Goal: Task Accomplishment & Management: Use online tool/utility

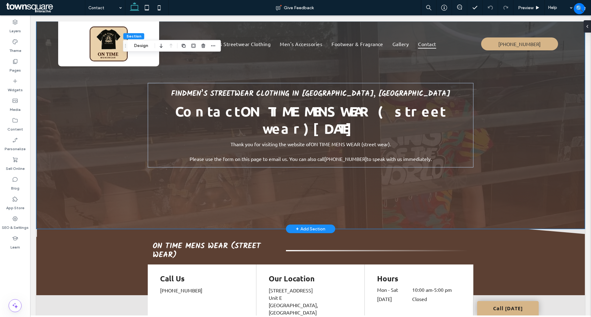
click at [105, 98] on div "Contact ON TIME MENS WEAR (street wear) [DATE] Find men’s streetwear clothing i…" at bounding box center [310, 126] width 548 height 208
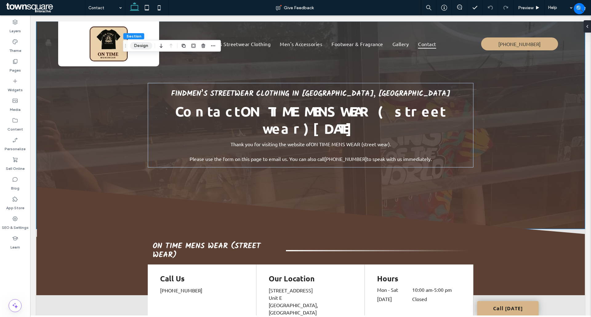
drag, startPoint x: 140, startPoint y: 47, endPoint x: 363, endPoint y: 151, distance: 245.6
click at [140, 46] on button "Design" at bounding box center [141, 45] width 22 height 7
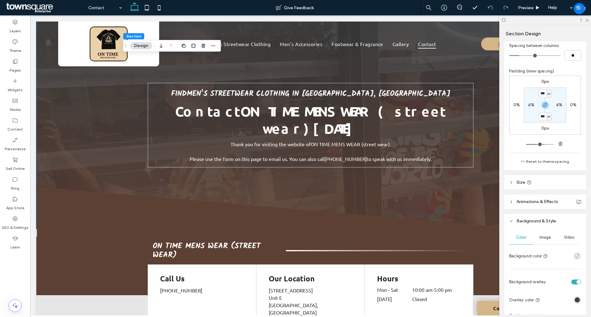
scroll to position [115, 0]
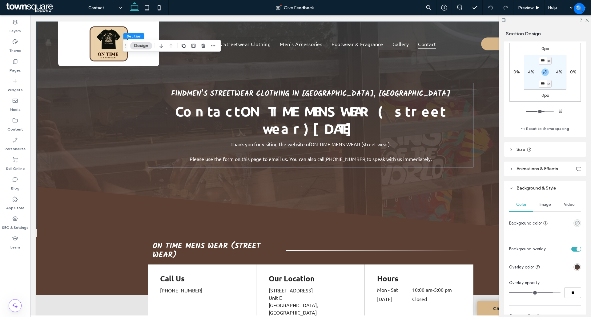
click at [544, 203] on span "Image" at bounding box center [544, 204] width 11 height 5
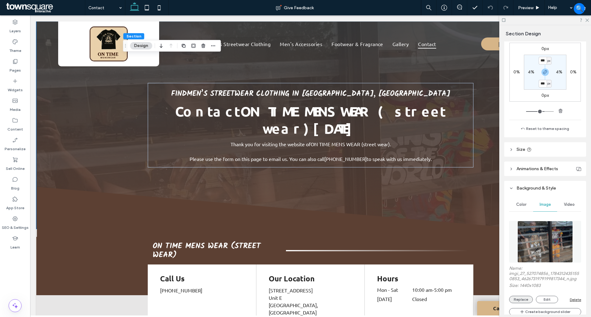
click at [517, 303] on button "Replace" at bounding box center [521, 299] width 24 height 7
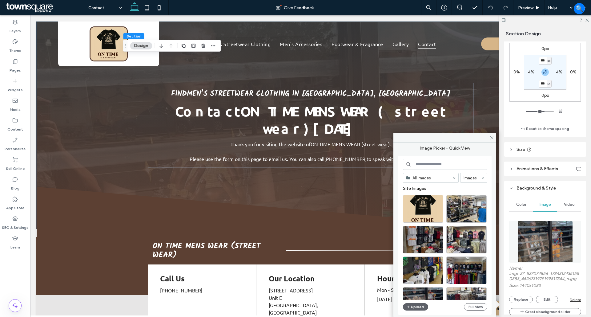
click at [432, 163] on input at bounding box center [445, 164] width 84 height 11
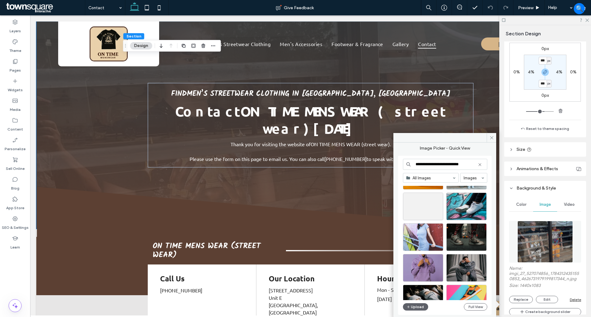
scroll to position [264, 0]
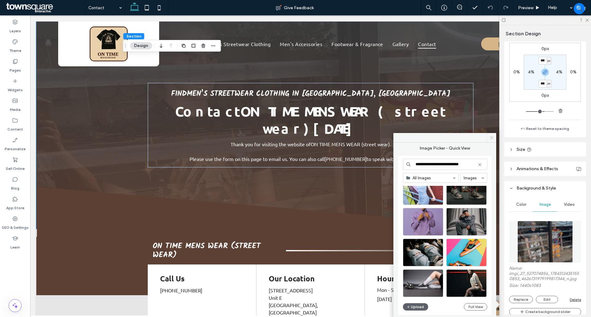
type input "**********"
click at [488, 135] on span at bounding box center [491, 137] width 10 height 9
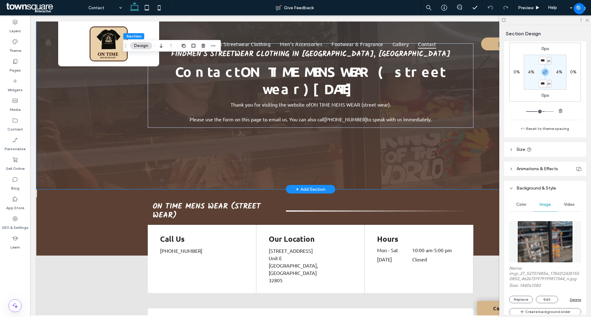
scroll to position [0, 0]
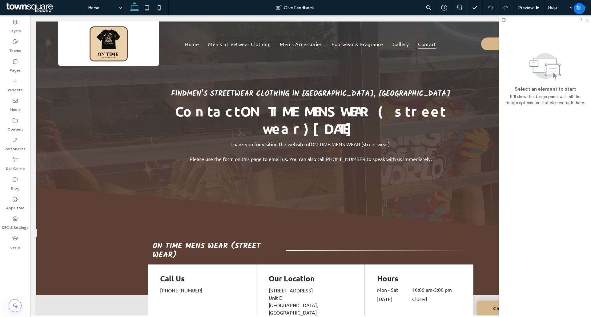
click at [588, 18] on icon at bounding box center [586, 20] width 4 height 4
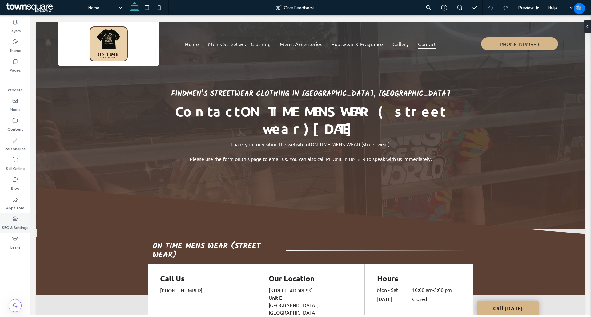
click at [13, 220] on icon at bounding box center [15, 219] width 6 height 6
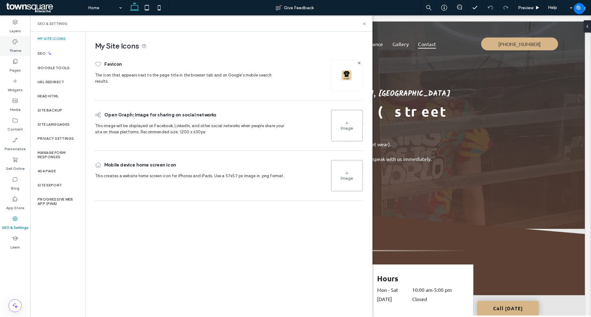
click at [15, 47] on label "Theme" at bounding box center [15, 49] width 12 height 9
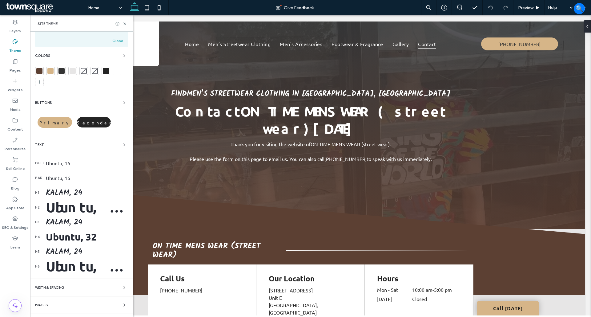
scroll to position [49, 0]
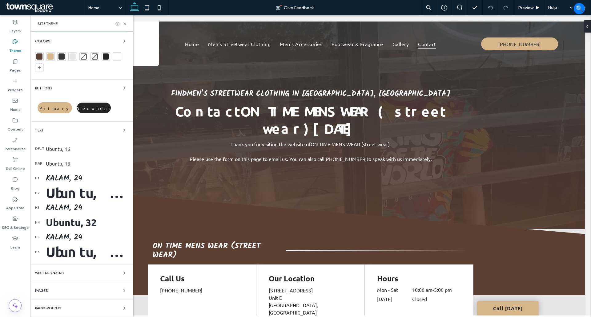
click at [59, 307] on span "Backgrounds" at bounding box center [48, 308] width 26 height 3
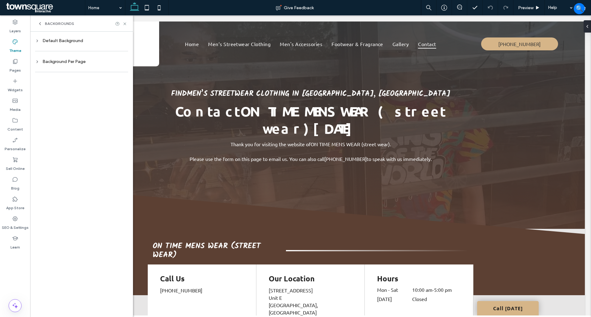
scroll to position [0, 0]
click at [42, 41] on div "Default Background" at bounding box center [81, 40] width 93 height 5
click at [102, 79] on span "Image" at bounding box center [102, 77] width 11 height 5
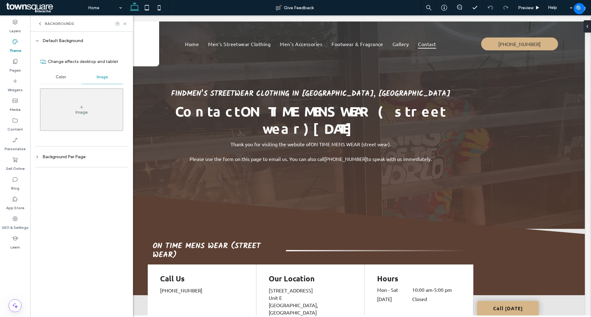
drag, startPoint x: 62, startPoint y: 74, endPoint x: 75, endPoint y: 75, distance: 13.0
click at [62, 74] on div "Color" at bounding box center [61, 77] width 42 height 14
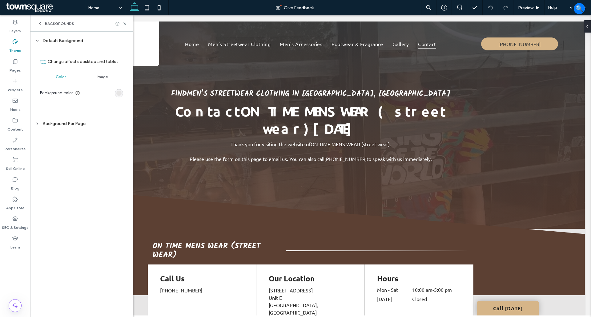
click at [109, 75] on div "Image" at bounding box center [103, 77] width 42 height 14
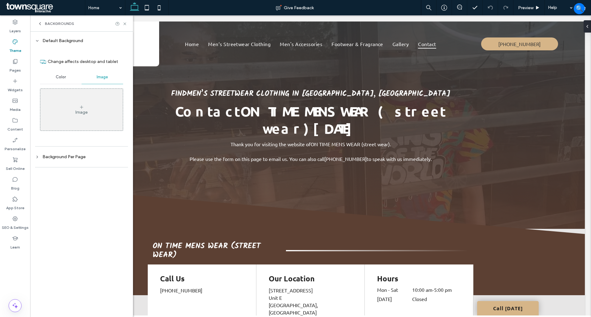
click at [70, 106] on div "Image" at bounding box center [81, 110] width 82 height 41
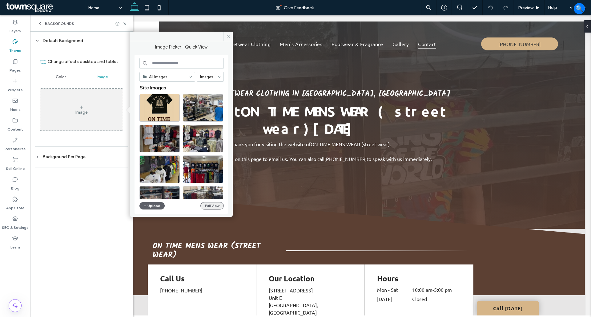
click at [209, 206] on button "Full View" at bounding box center [211, 205] width 23 height 7
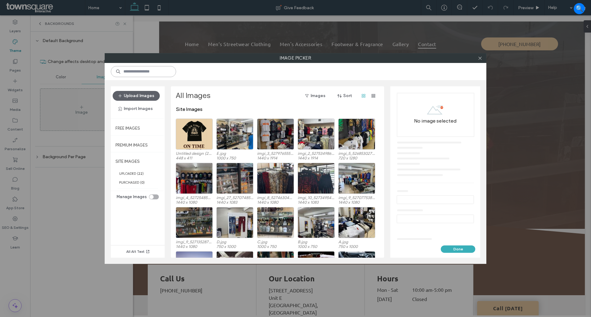
click at [142, 76] on input at bounding box center [143, 71] width 65 height 11
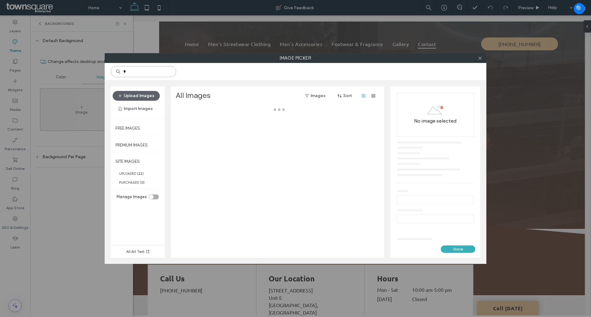
type input "*"
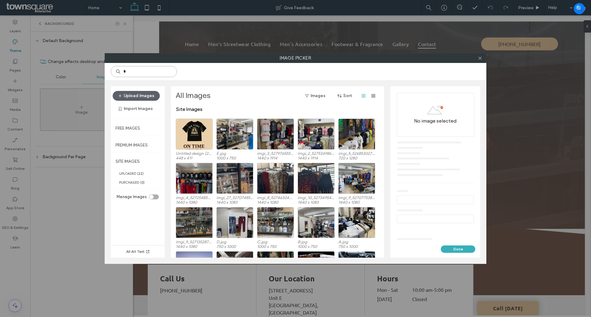
type input "*"
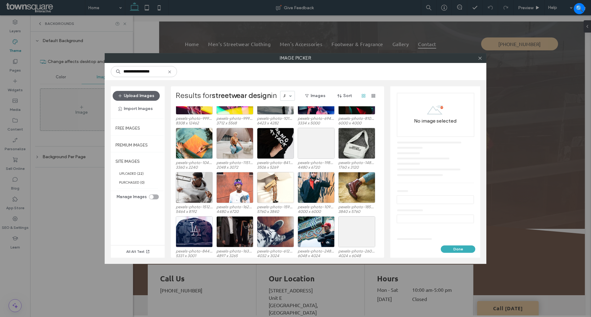
scroll to position [862, 0]
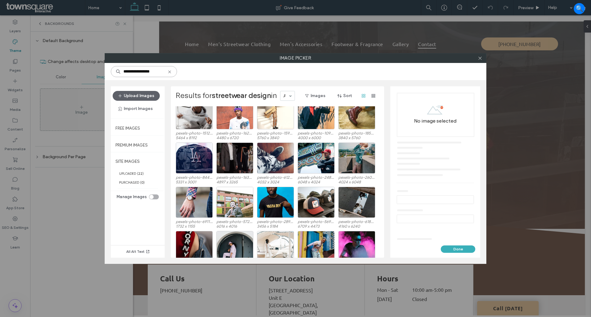
click at [156, 74] on input "**********" at bounding box center [144, 71] width 66 height 11
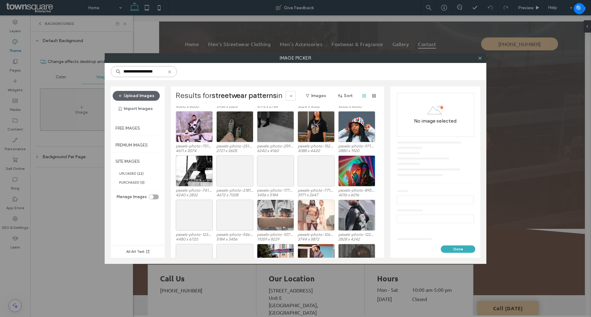
scroll to position [259, 0]
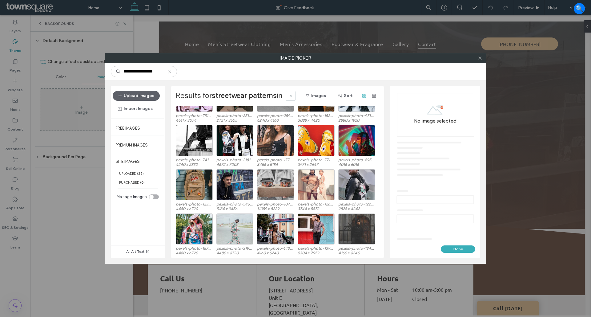
click at [483, 61] on div at bounding box center [479, 58] width 9 height 9
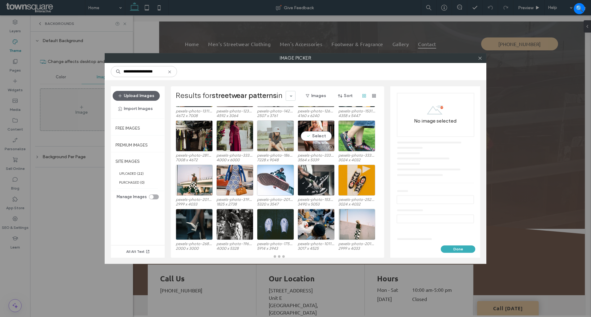
scroll to position [487, 0]
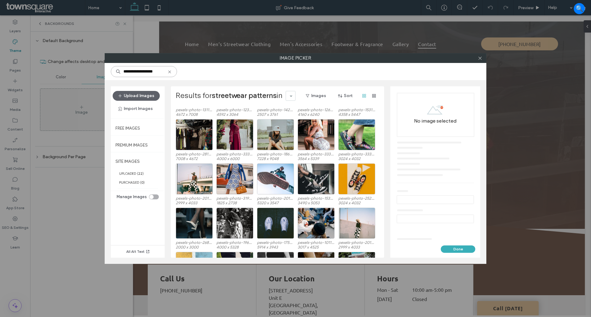
click at [161, 73] on input "**********" at bounding box center [144, 71] width 66 height 11
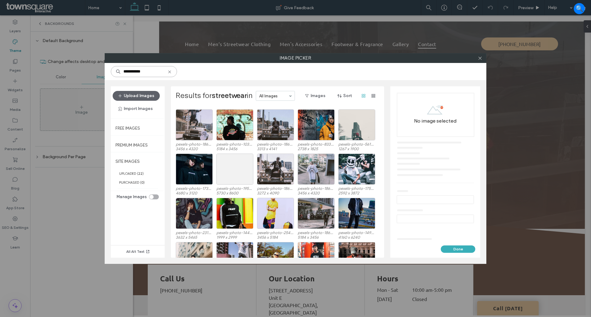
scroll to position [0, 0]
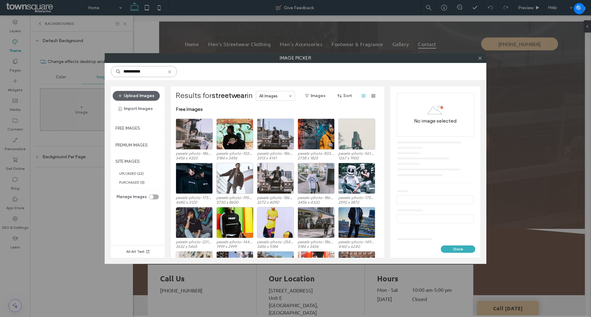
type input "**********"
click at [322, 135] on div "Select" at bounding box center [315, 134] width 37 height 31
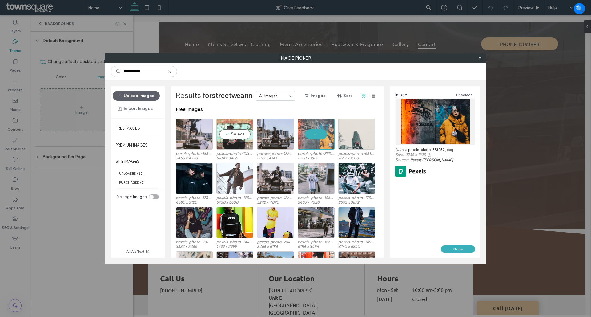
click at [220, 136] on div "Select" at bounding box center [234, 134] width 37 height 31
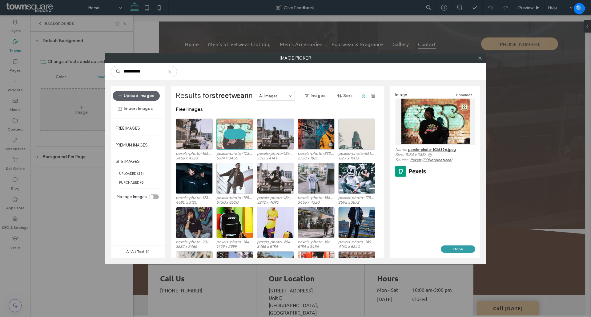
click at [453, 248] on button "Done" at bounding box center [458, 249] width 34 height 7
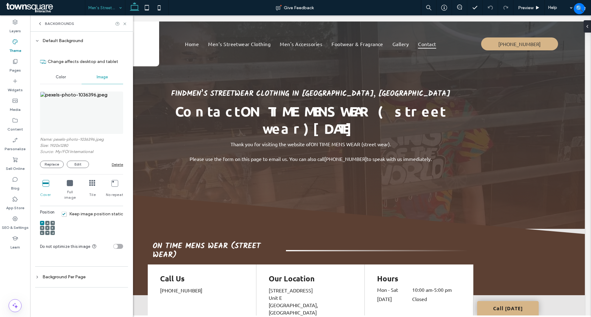
click at [90, 186] on icon at bounding box center [92, 183] width 6 height 6
click at [45, 186] on icon at bounding box center [45, 183] width 6 height 6
click at [126, 23] on icon at bounding box center [124, 24] width 5 height 5
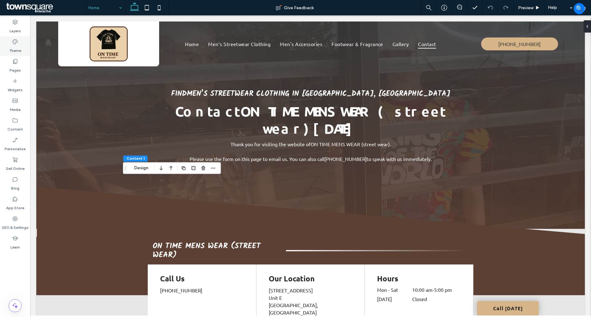
click at [14, 51] on label "Theme" at bounding box center [15, 49] width 12 height 9
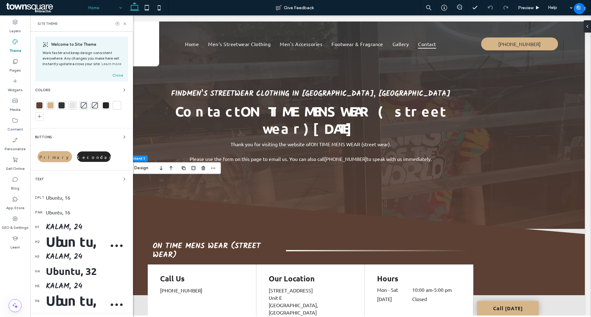
click at [82, 101] on div at bounding box center [83, 105] width 9 height 9
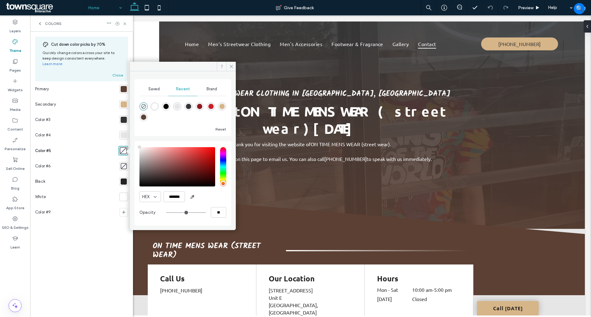
click at [82, 103] on div "Cut down color picks by 70% Quickly change colors across your site to keep desi…" at bounding box center [81, 175] width 103 height 286
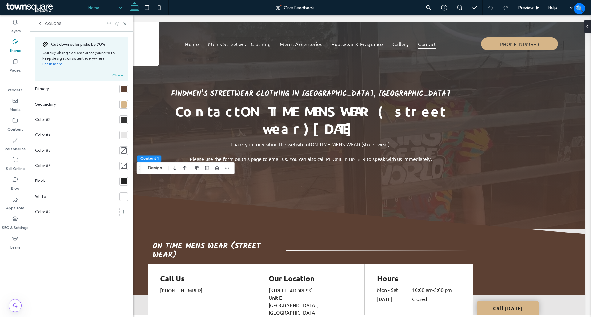
click at [121, 148] on div at bounding box center [124, 151] width 6 height 6
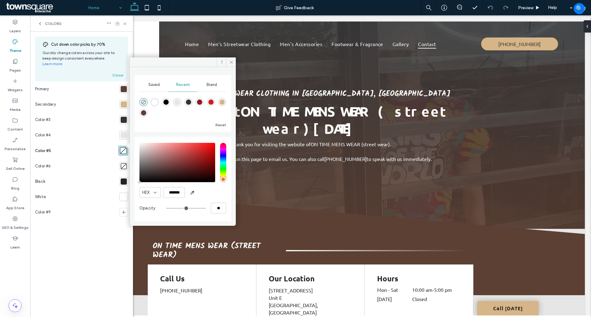
click at [177, 103] on div "rgba(231, 230, 230, 1)" at bounding box center [176, 102] width 5 height 5
type input "*******"
type input "***"
type input "****"
click at [224, 205] on input "****" at bounding box center [218, 208] width 15 height 11
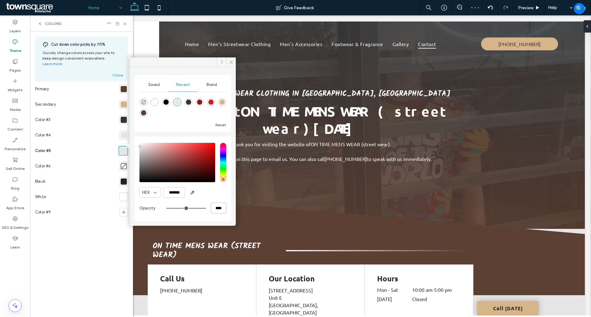
click at [221, 208] on input "****" at bounding box center [218, 208] width 15 height 11
type input "*"
type input "**"
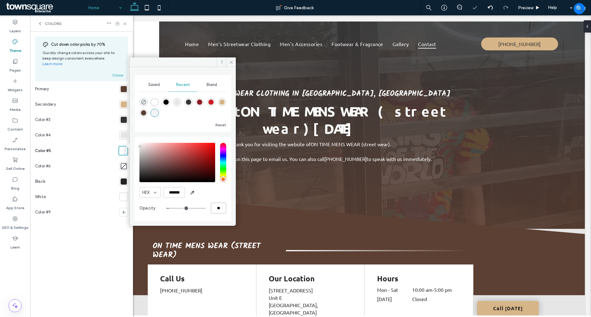
type input "**"
type input "***"
click at [222, 192] on div "HEX *******" at bounding box center [182, 192] width 87 height 11
click at [230, 61] on icon at bounding box center [231, 62] width 5 height 5
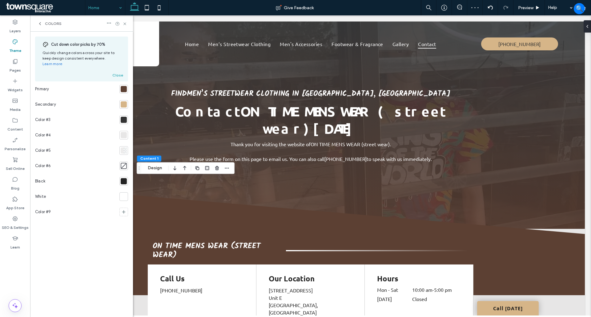
click at [129, 21] on div "Colors" at bounding box center [81, 23] width 103 height 16
click at [128, 22] on div "Colors" at bounding box center [81, 23] width 103 height 16
click at [126, 22] on icon at bounding box center [124, 24] width 5 height 5
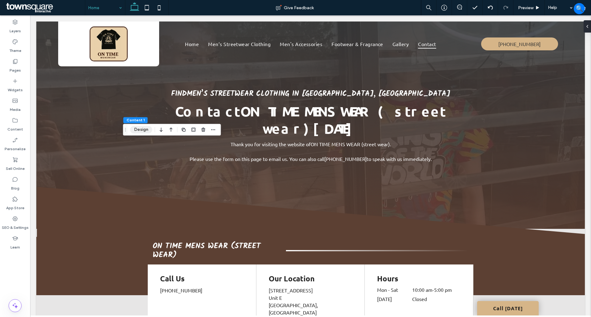
click at [142, 130] on button "Design" at bounding box center [141, 129] width 22 height 7
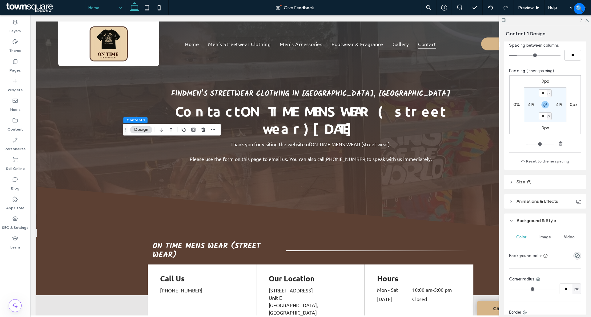
scroll to position [115, 0]
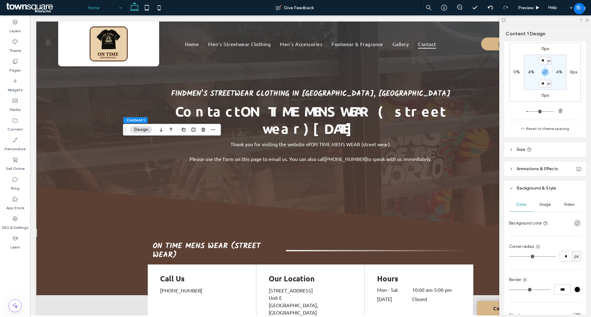
click at [573, 219] on div at bounding box center [565, 223] width 31 height 11
click at [574, 221] on icon "rgba(0, 0, 0, 0)" at bounding box center [576, 223] width 5 height 5
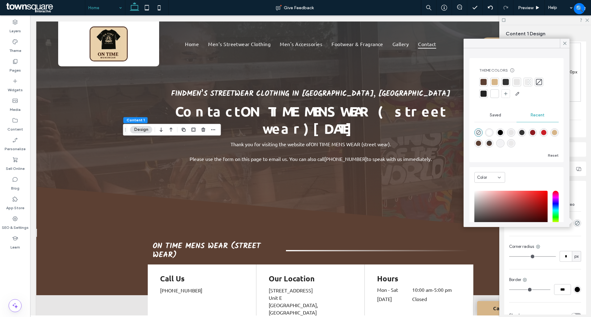
click at [529, 80] on div at bounding box center [529, 82] width 3 height 6
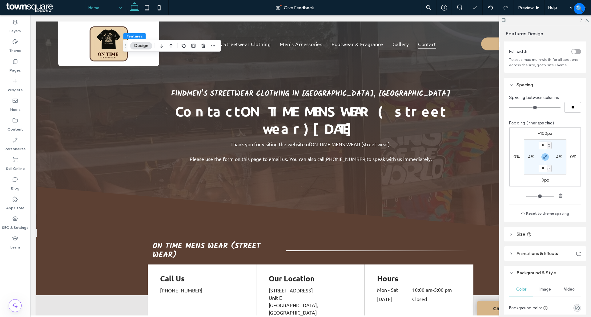
scroll to position [77, 0]
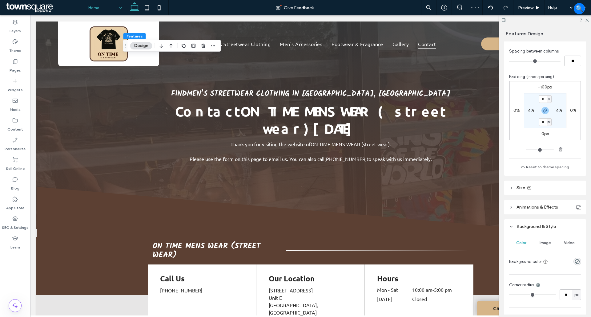
click at [543, 244] on span "Image" at bounding box center [544, 243] width 11 height 5
drag, startPoint x: 525, startPoint y: 245, endPoint x: 546, endPoint y: 248, distance: 21.7
click at [524, 245] on span "Color" at bounding box center [521, 243] width 10 height 5
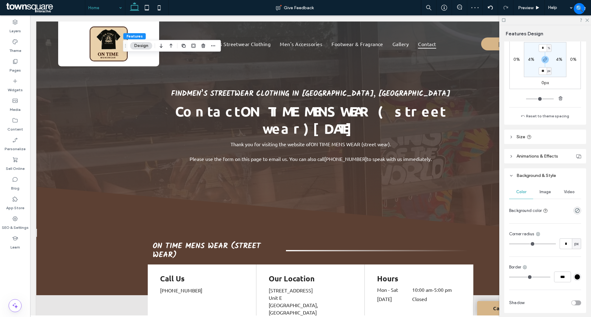
scroll to position [151, 0]
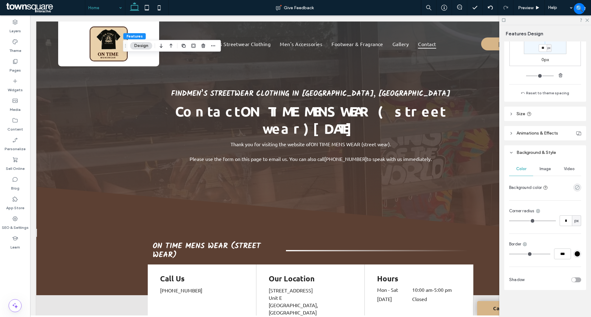
click at [574, 189] on icon "rgba(0, 0, 0, 0)" at bounding box center [576, 187] width 5 height 5
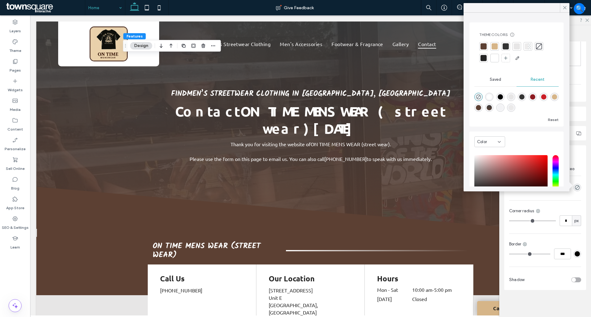
click at [524, 48] on div at bounding box center [527, 46] width 9 height 9
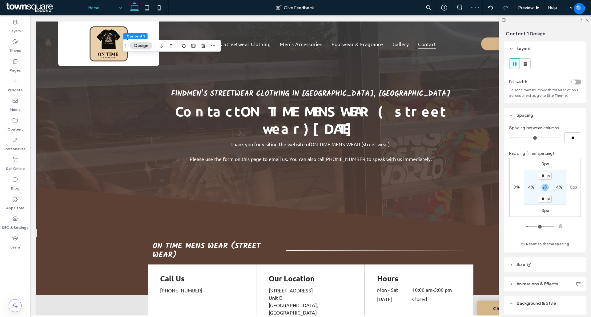
click at [588, 23] on div at bounding box center [545, 20] width 92 height 10
click at [587, 22] on icon at bounding box center [586, 20] width 4 height 4
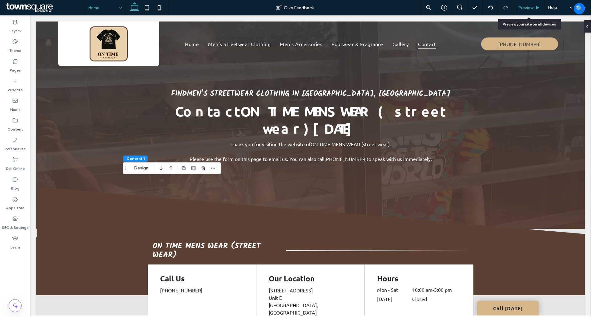
click at [527, 5] on div "Preview" at bounding box center [528, 7] width 31 height 15
click at [524, 8] on span "Preview" at bounding box center [525, 7] width 15 height 5
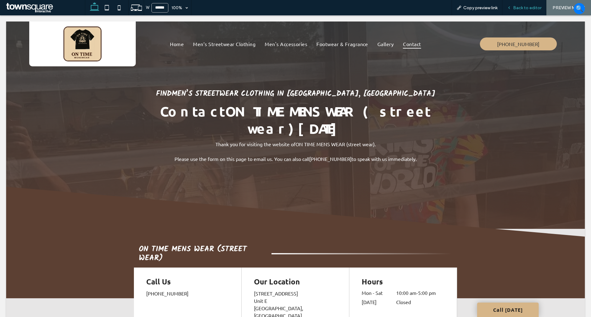
click at [521, 5] on span "Back to editor" at bounding box center [527, 7] width 28 height 5
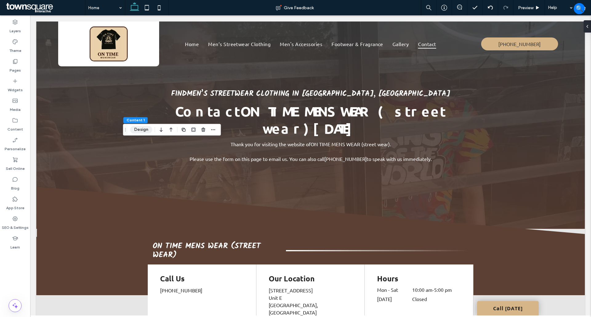
click at [138, 133] on button "Design" at bounding box center [141, 129] width 22 height 7
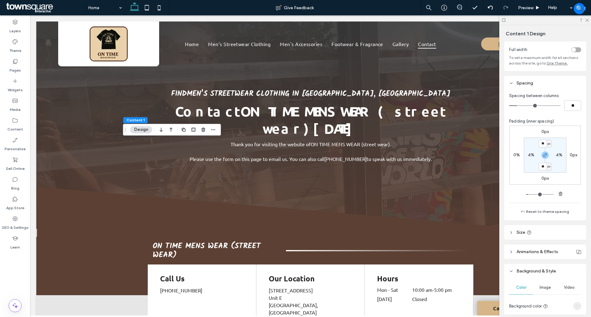
scroll to position [77, 0]
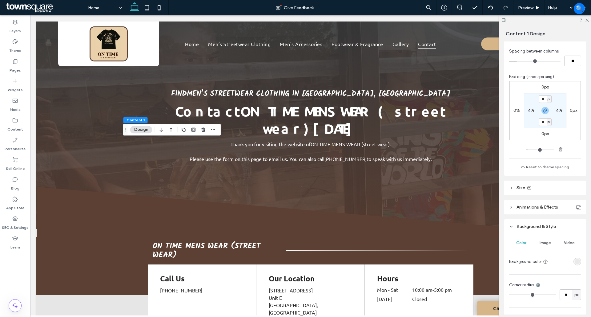
click at [572, 257] on div at bounding box center [565, 262] width 31 height 11
click at [574, 262] on div "rgba(231, 230, 230, 0.76)" at bounding box center [576, 261] width 5 height 5
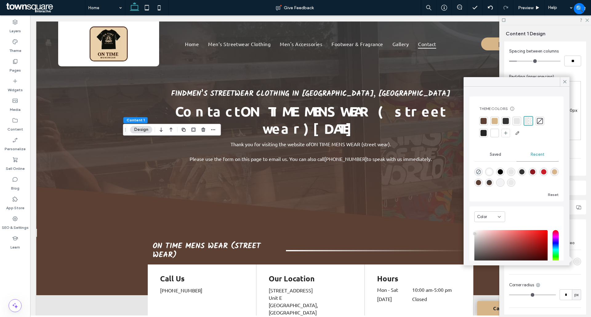
click at [542, 120] on div at bounding box center [539, 121] width 6 height 6
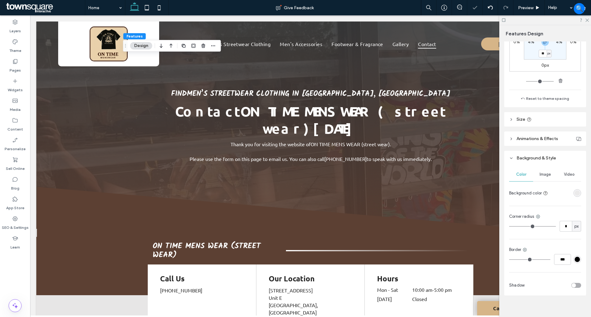
scroll to position [151, 0]
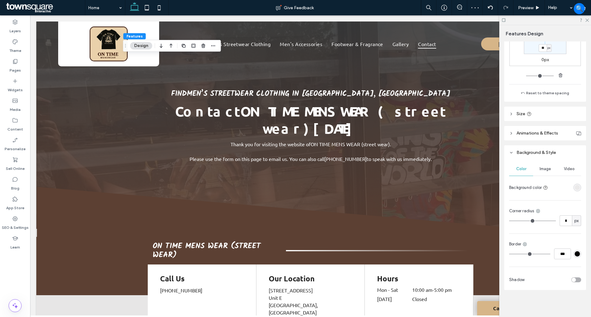
click at [574, 185] on div "rgba(231, 230, 230, 0.76)" at bounding box center [576, 187] width 5 height 5
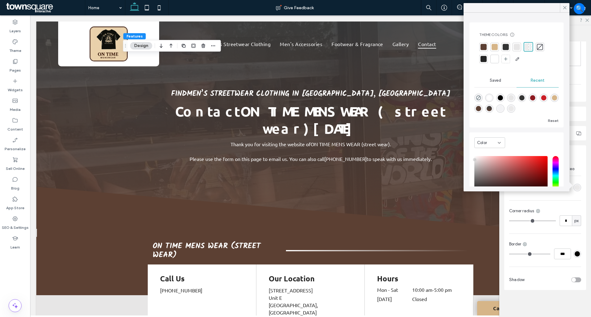
click at [541, 49] on div at bounding box center [539, 47] width 6 height 6
click at [15, 41] on icon at bounding box center [15, 42] width 6 height 6
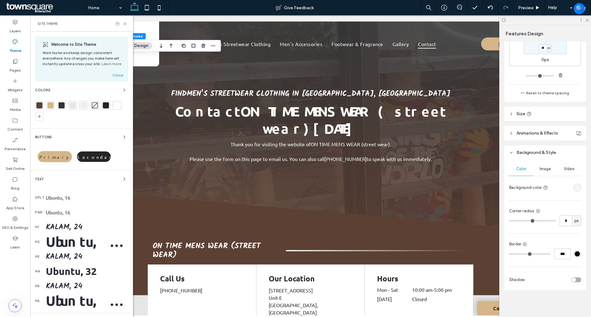
scroll to position [49, 0]
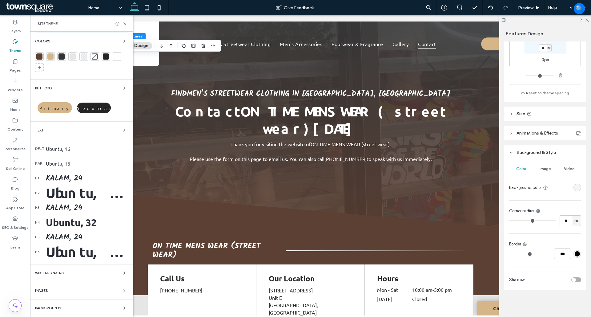
click at [56, 309] on span "Backgrounds" at bounding box center [48, 308] width 26 height 3
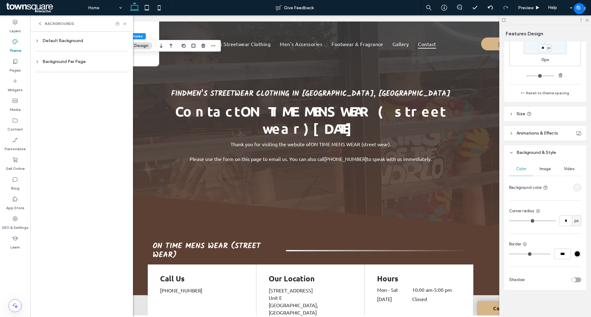
scroll to position [0, 0]
click at [46, 42] on div "Default Background" at bounding box center [81, 40] width 93 height 5
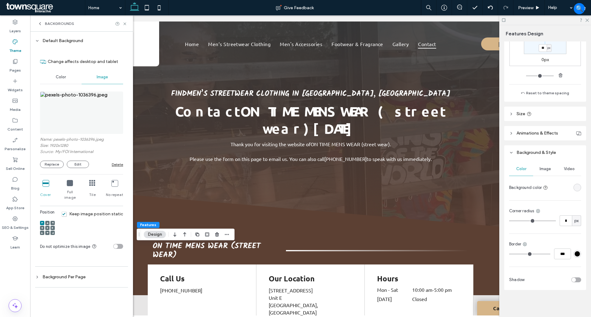
click at [116, 164] on div "Delete" at bounding box center [117, 164] width 11 height 5
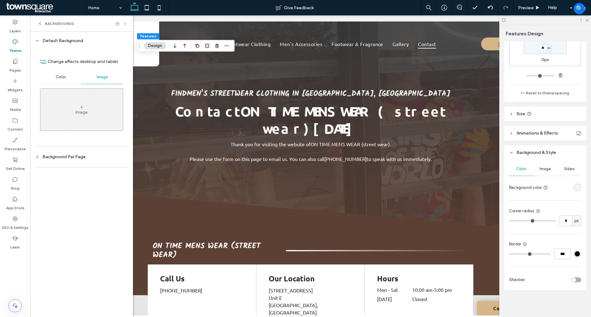
click at [125, 24] on use at bounding box center [124, 23] width 2 height 2
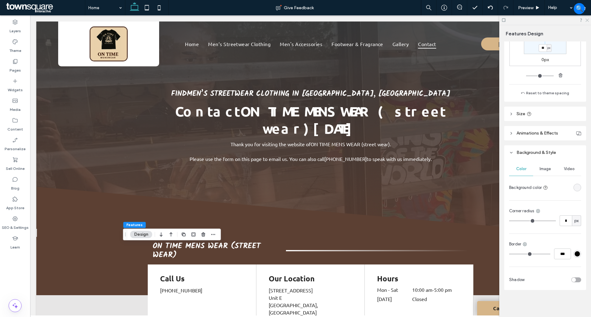
click at [586, 20] on icon at bounding box center [586, 20] width 4 height 4
